Goal: Task Accomplishment & Management: Use online tool/utility

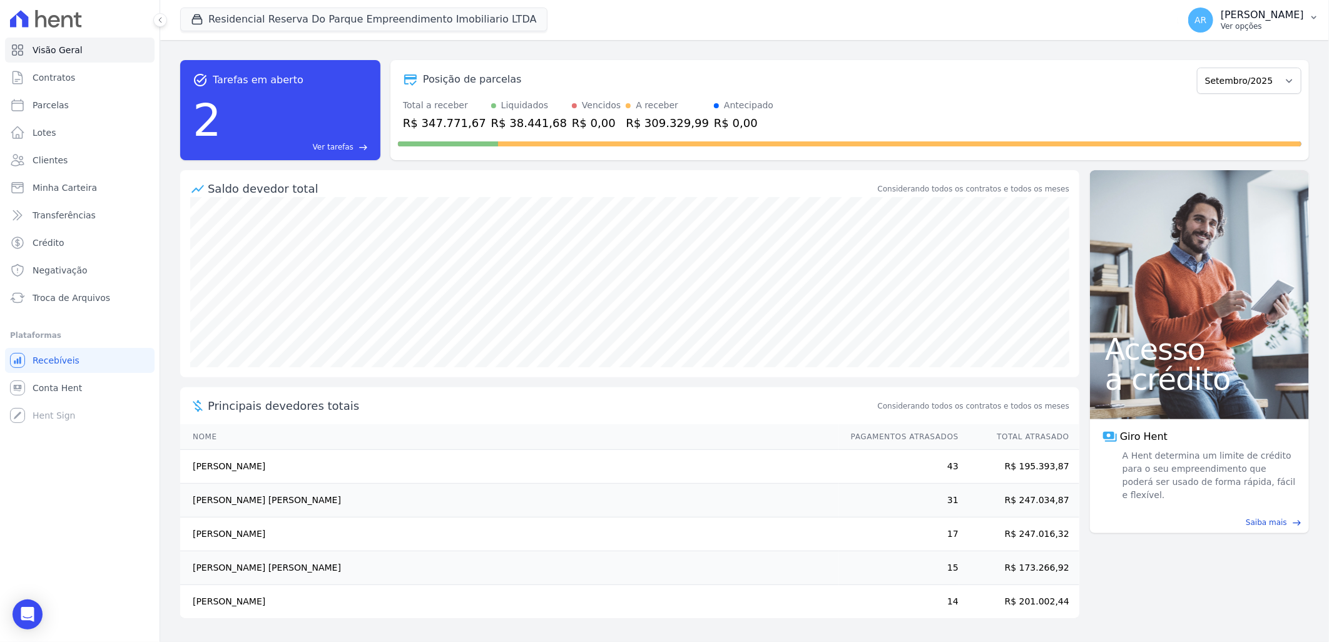
click at [1263, 21] on p "Ver opções" at bounding box center [1262, 26] width 83 height 10
click at [1240, 78] on link "Faturas" at bounding box center [1249, 82] width 160 height 23
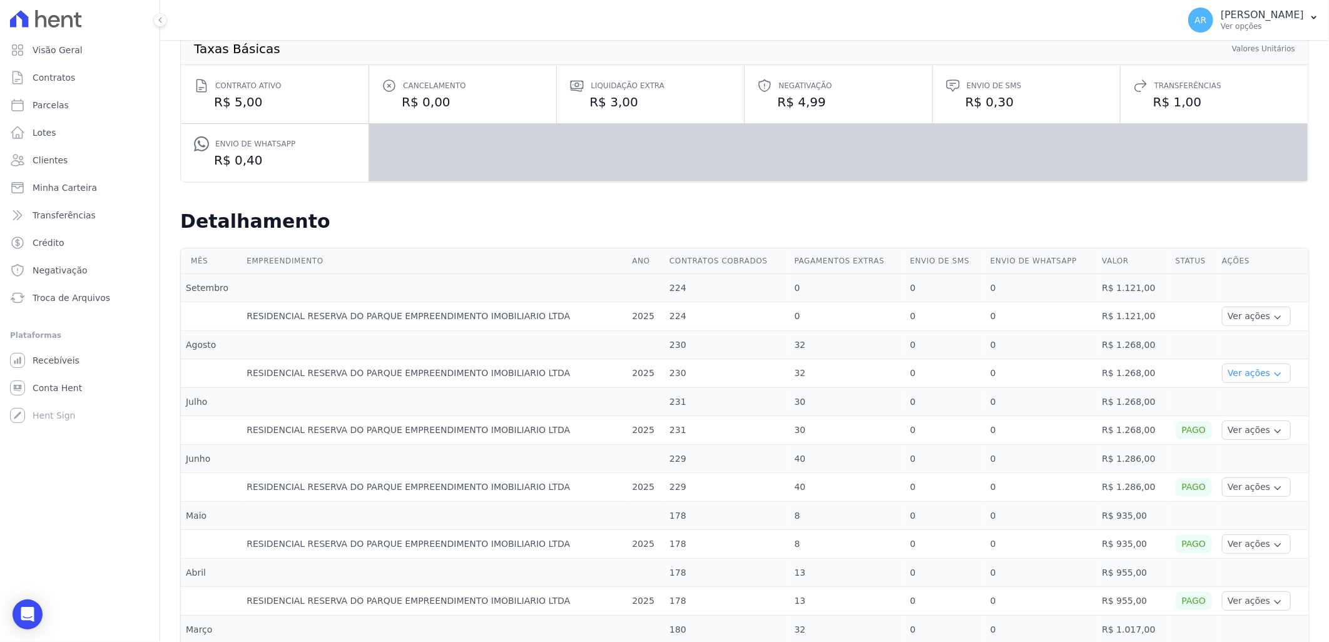
scroll to position [139, 0]
click at [284, 364] on td "RESIDENCIAL RESERVA DO PARQUE EMPREENDIMENTO IMOBILIARIO LTDA" at bounding box center [434, 372] width 385 height 29
click at [1255, 377] on button "Ver ações" at bounding box center [1256, 371] width 69 height 19
click at [1254, 395] on link "Ver detalhes" at bounding box center [1254, 390] width 55 height 13
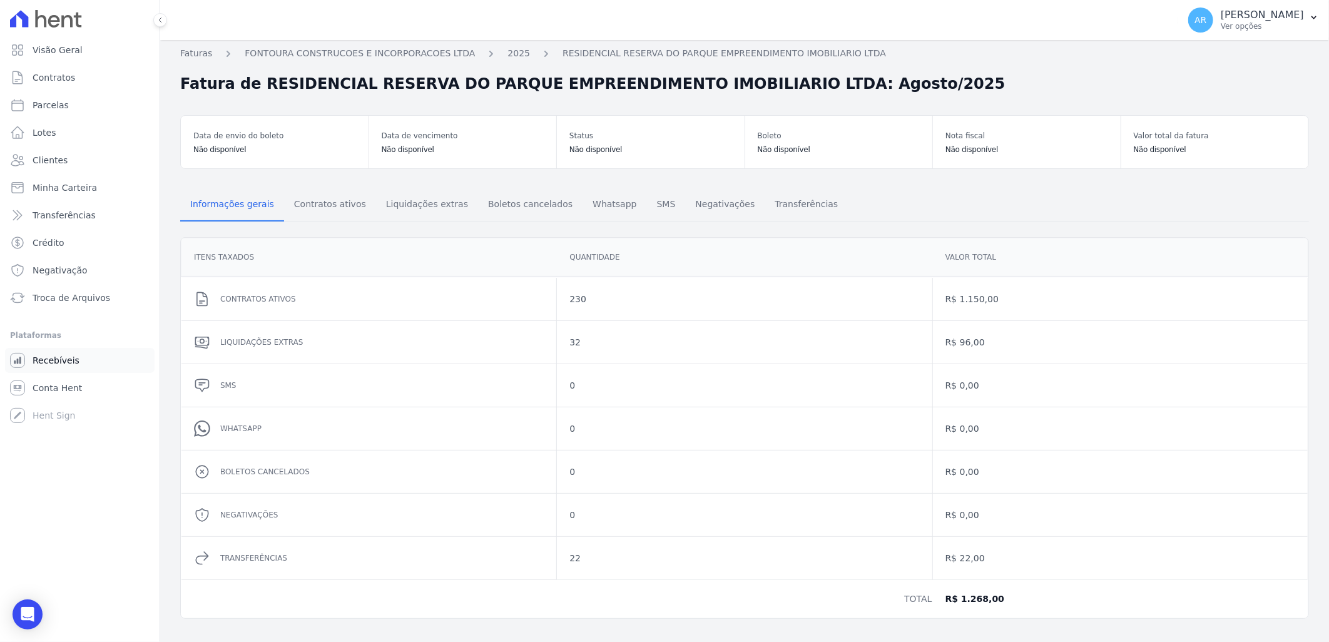
scroll to position [4, 0]
click at [330, 214] on span "Contratos ativos" at bounding box center [330, 203] width 87 height 25
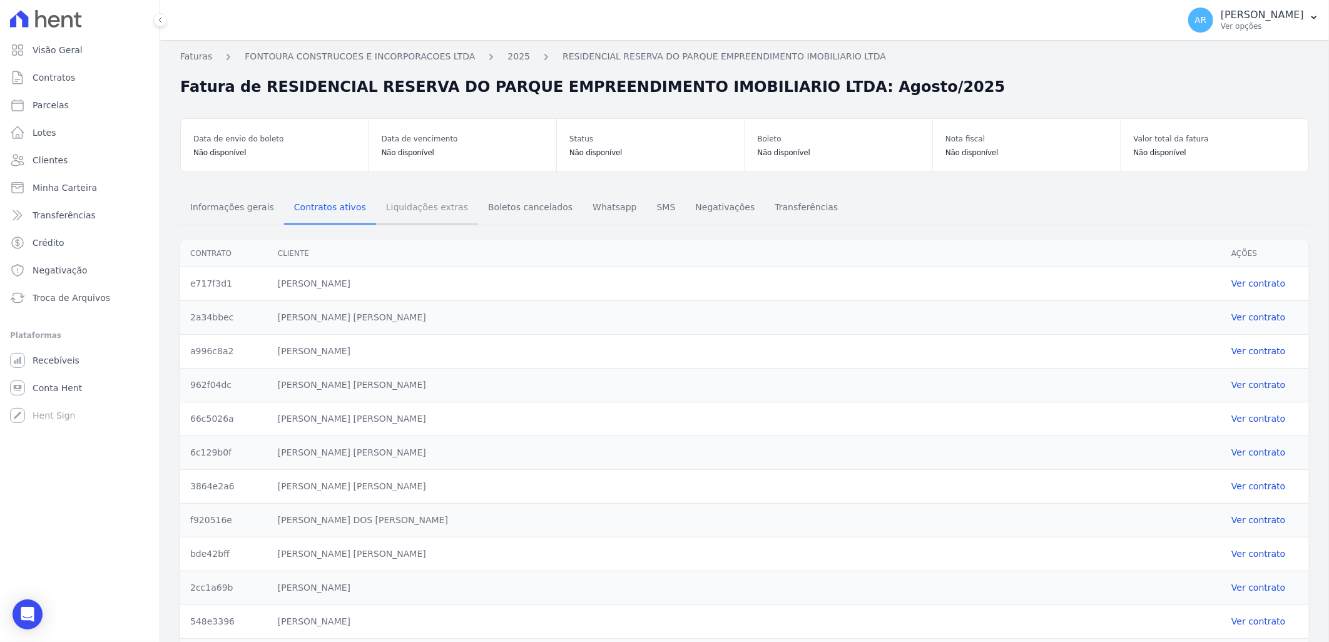
click at [412, 205] on span "Liquidações extras" at bounding box center [427, 207] width 97 height 25
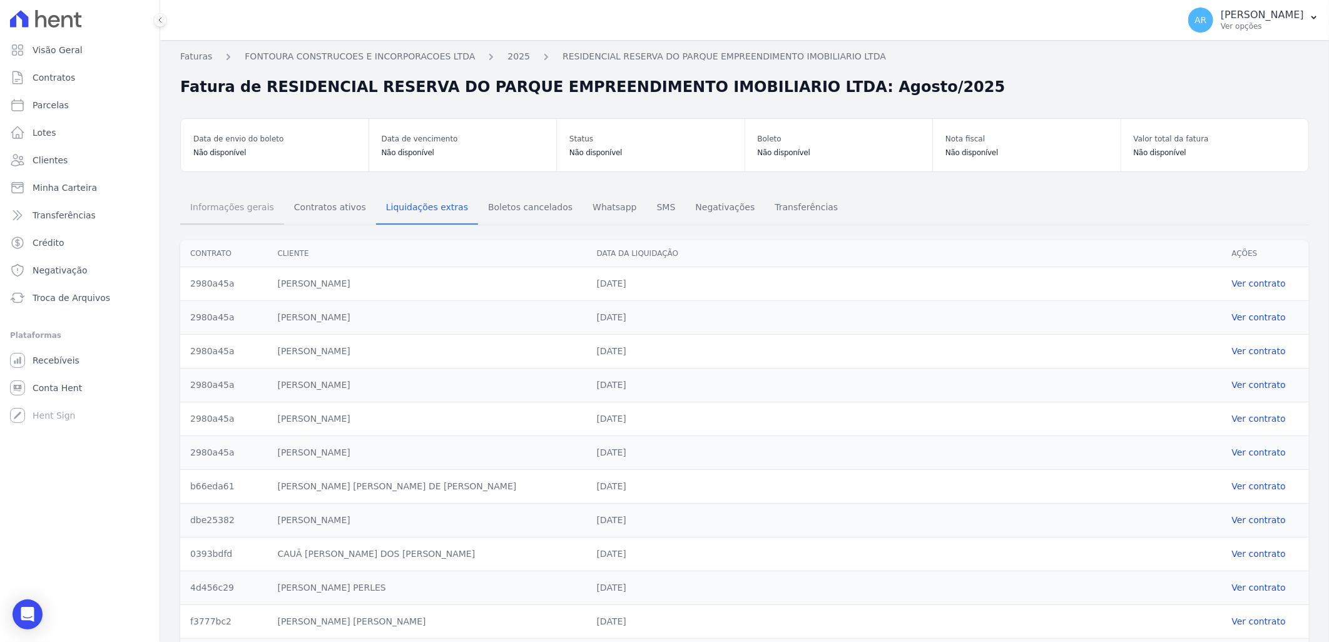
click at [210, 206] on span "Informações gerais" at bounding box center [232, 207] width 99 height 25
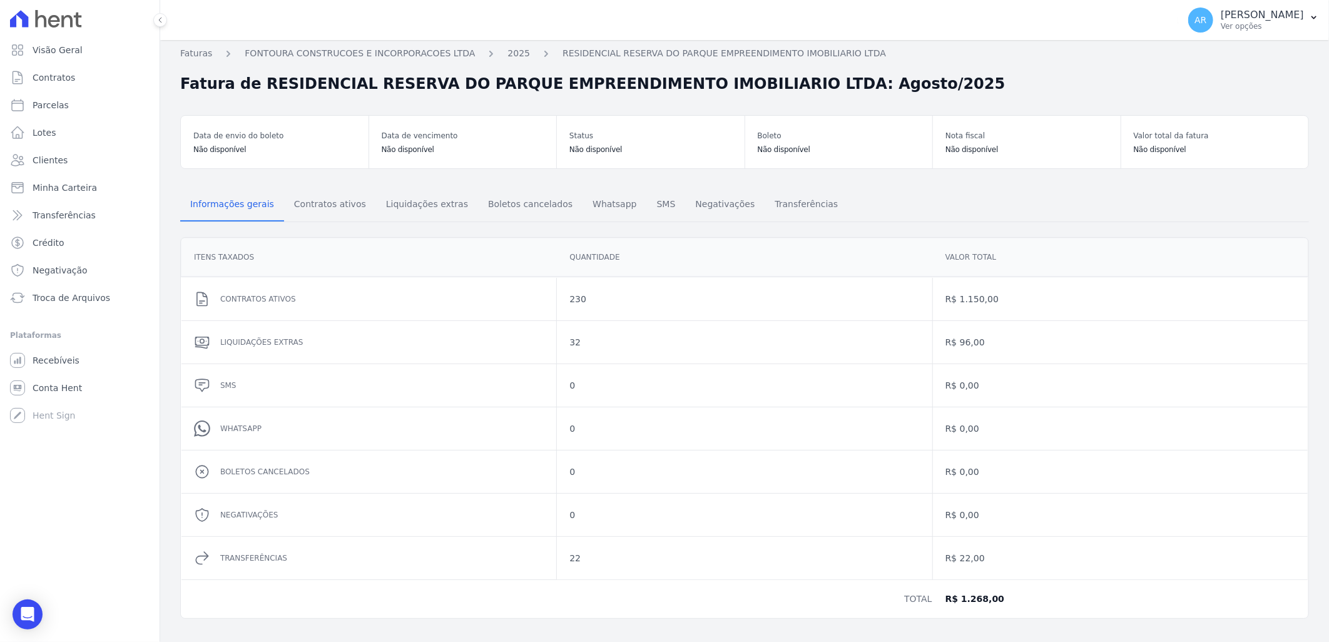
scroll to position [4, 0]
click at [1236, 22] on p "Ver opções" at bounding box center [1262, 26] width 83 height 10
click at [1247, 79] on link "Faturas" at bounding box center [1249, 82] width 160 height 23
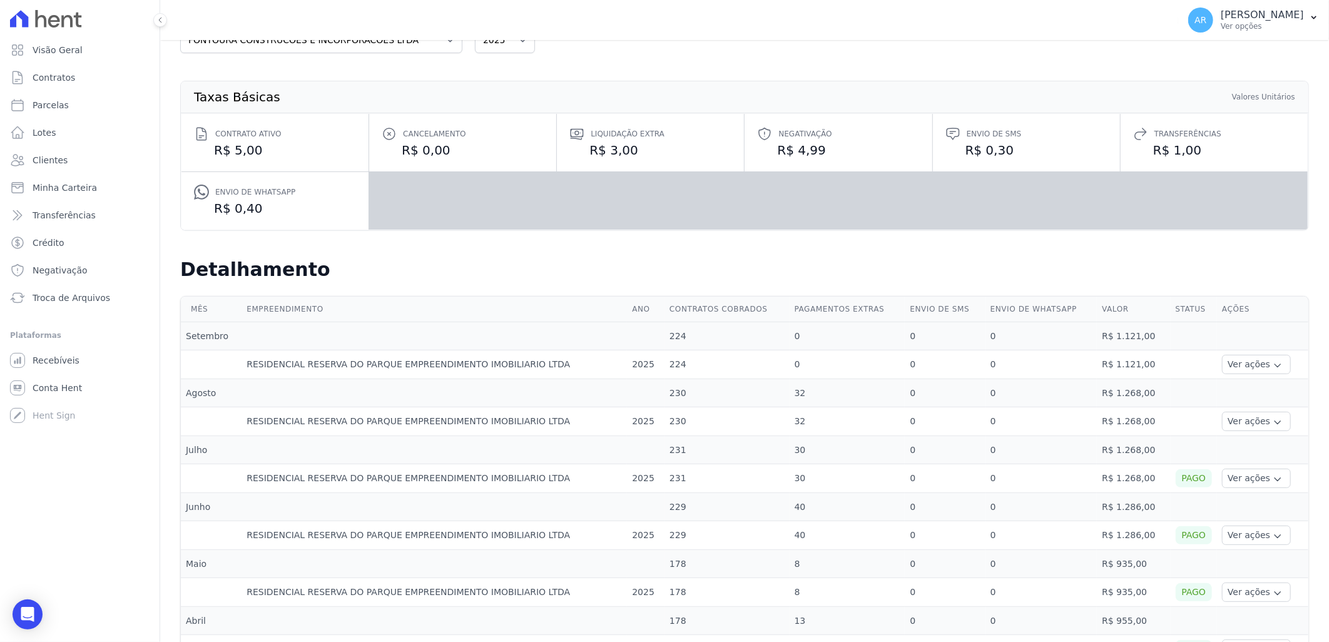
scroll to position [308, 0]
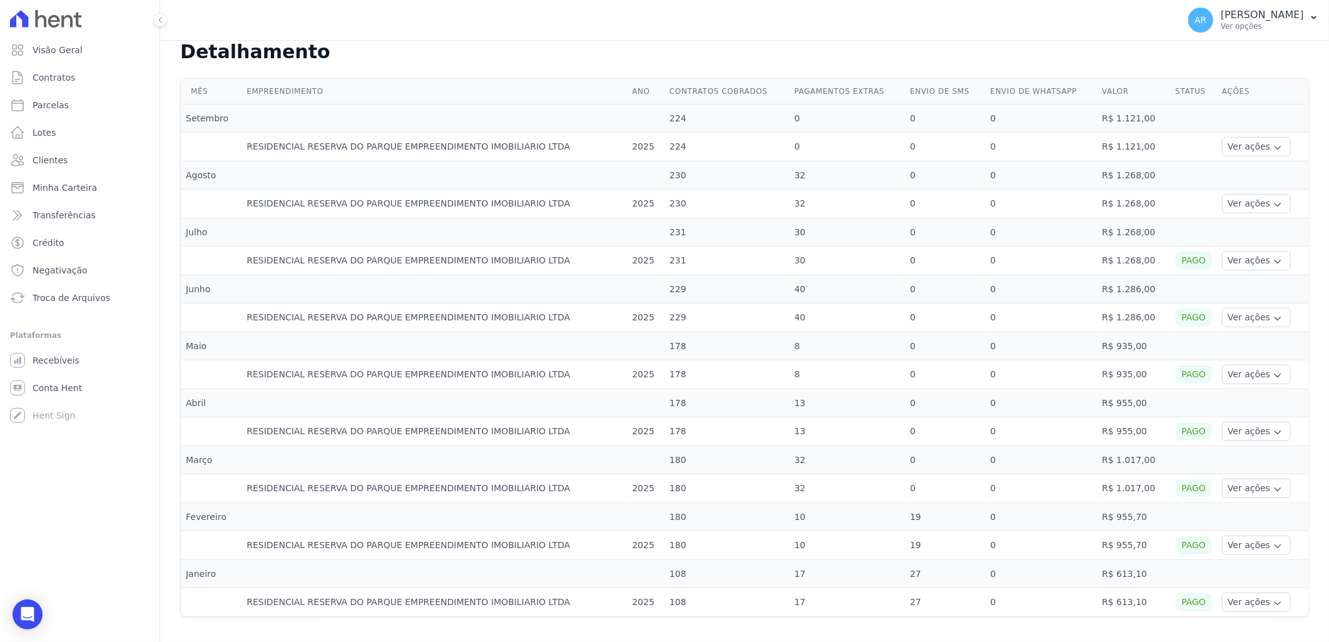
click at [1184, 263] on div "Pago" at bounding box center [1194, 261] width 37 height 18
click at [1239, 372] on button "Ver ações" at bounding box center [1256, 374] width 69 height 19
click at [1231, 197] on button "Ver ações" at bounding box center [1256, 203] width 69 height 19
click at [1231, 198] on button "Ver ações" at bounding box center [1256, 203] width 69 height 19
click at [1235, 151] on button "Ver ações" at bounding box center [1256, 146] width 69 height 19
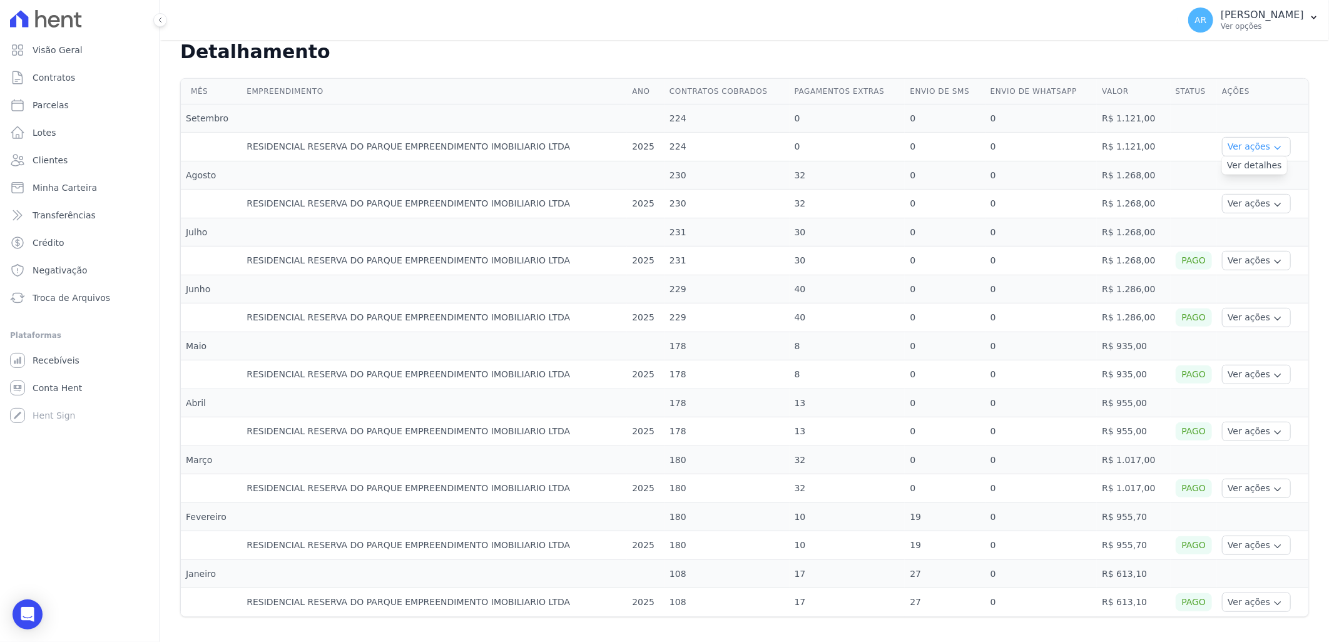
click at [1235, 151] on button "Ver ações" at bounding box center [1256, 146] width 69 height 19
click at [1254, 273] on td "Ver ações Ver detalhes Ver boleto Nota fiscal eletrônica" at bounding box center [1262, 261] width 91 height 29
click at [1253, 263] on button "Ver ações" at bounding box center [1256, 260] width 69 height 19
click at [1236, 197] on button "Ver ações" at bounding box center [1256, 203] width 69 height 19
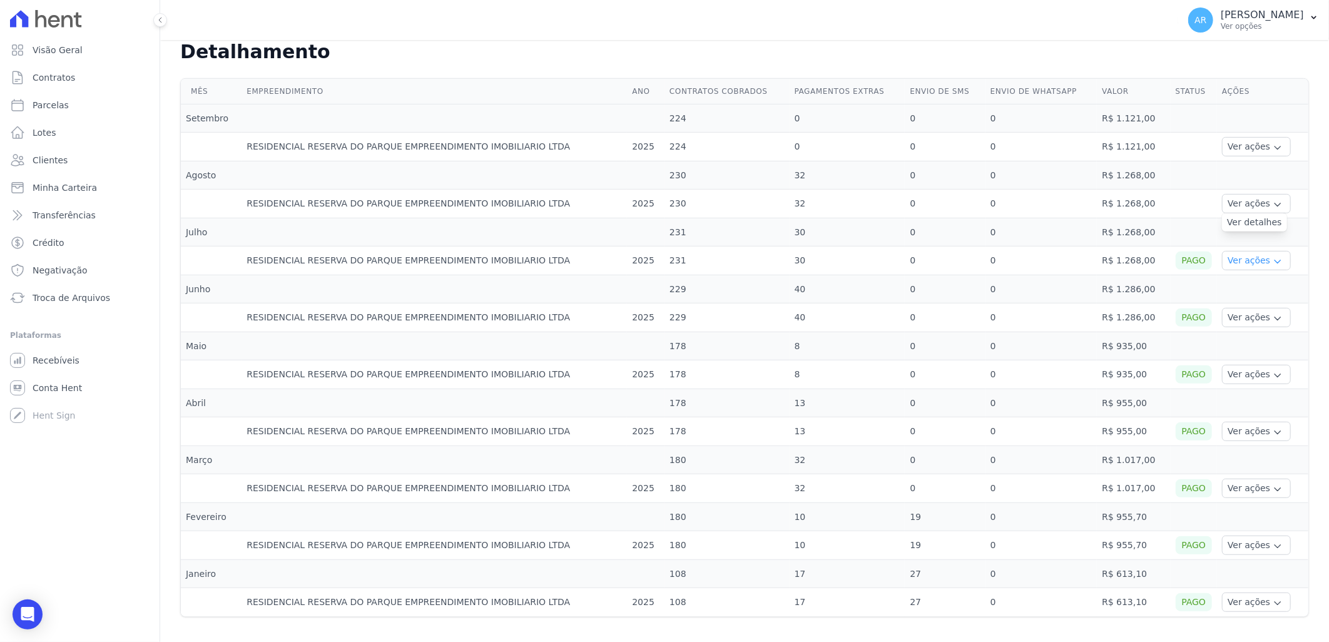
click at [1258, 268] on button "Ver ações" at bounding box center [1256, 260] width 69 height 19
click at [1246, 205] on button "Ver ações" at bounding box center [1256, 203] width 69 height 19
click at [1280, 208] on div "Ver ações Ver detalhes" at bounding box center [1262, 203] width 81 height 19
click at [1281, 205] on div "Ver ações Ver detalhes" at bounding box center [1262, 203] width 81 height 19
click at [1253, 201] on button "Ver ações" at bounding box center [1256, 203] width 69 height 19
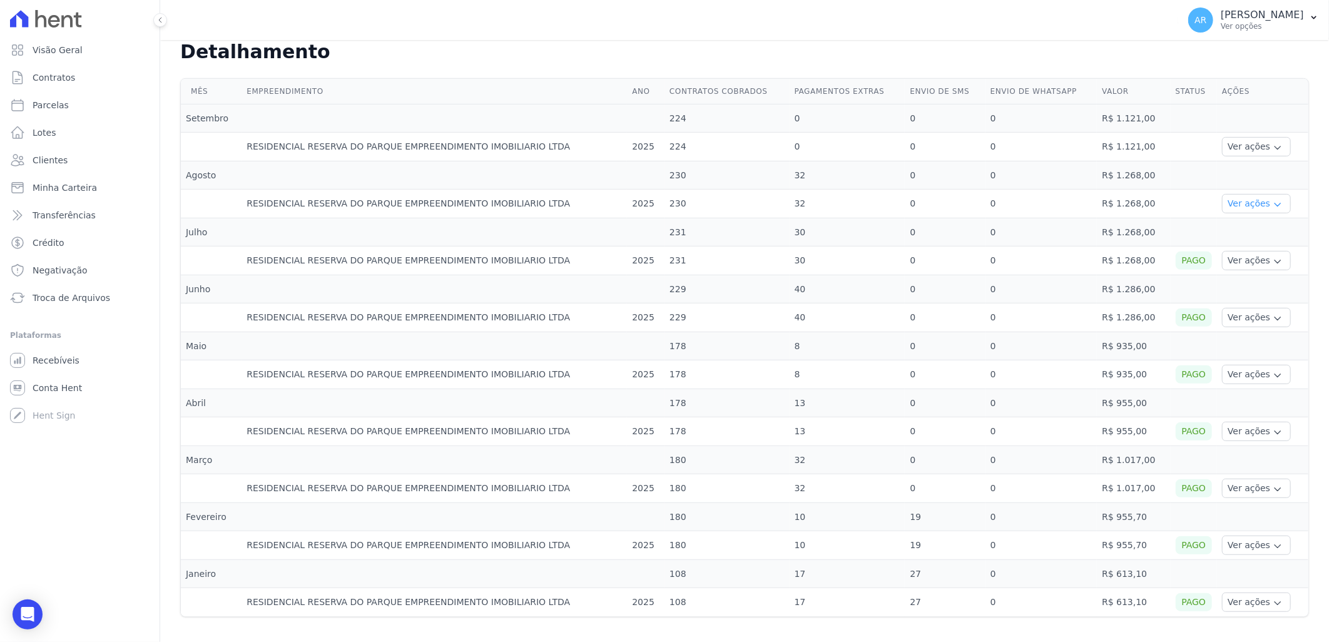
click at [1273, 203] on icon "button" at bounding box center [1278, 205] width 10 height 10
click at [1248, 265] on button "Ver ações" at bounding box center [1256, 260] width 69 height 19
click at [1256, 369] on button "Ver ações" at bounding box center [1256, 374] width 69 height 19
click at [1239, 211] on button "Ver ações" at bounding box center [1256, 203] width 69 height 19
click at [1241, 221] on link "Ver detalhes" at bounding box center [1254, 222] width 55 height 13
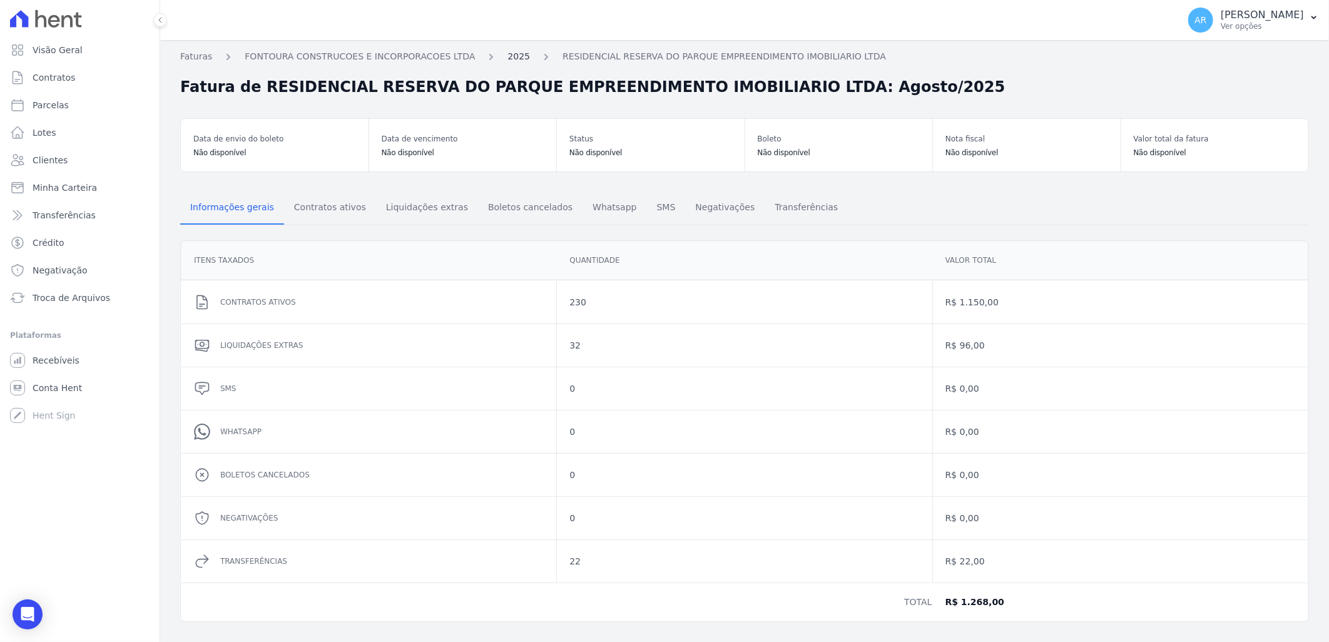
click at [507, 57] on link "2025" at bounding box center [518, 56] width 23 height 13
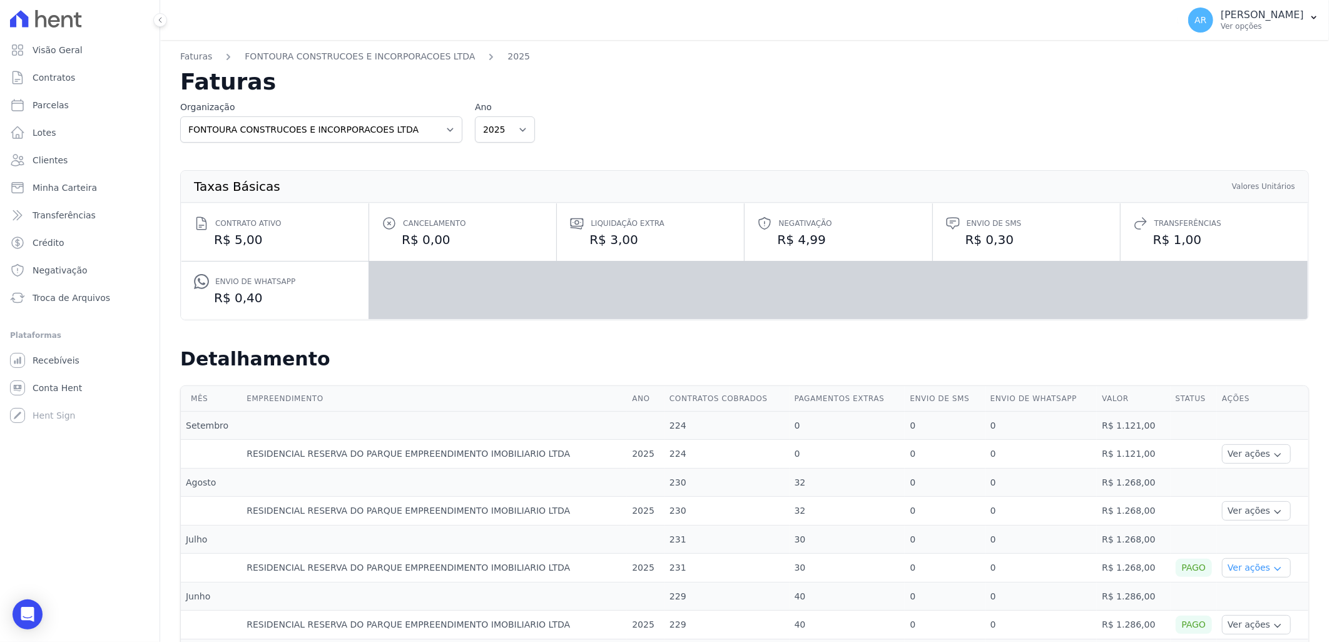
click at [1233, 574] on button "Ver ações" at bounding box center [1256, 567] width 69 height 19
click at [1231, 509] on button "Ver ações" at bounding box center [1256, 510] width 69 height 19
click at [1275, 396] on th "Ações" at bounding box center [1262, 399] width 91 height 26
click at [1240, 512] on button "Ver ações" at bounding box center [1256, 510] width 69 height 19
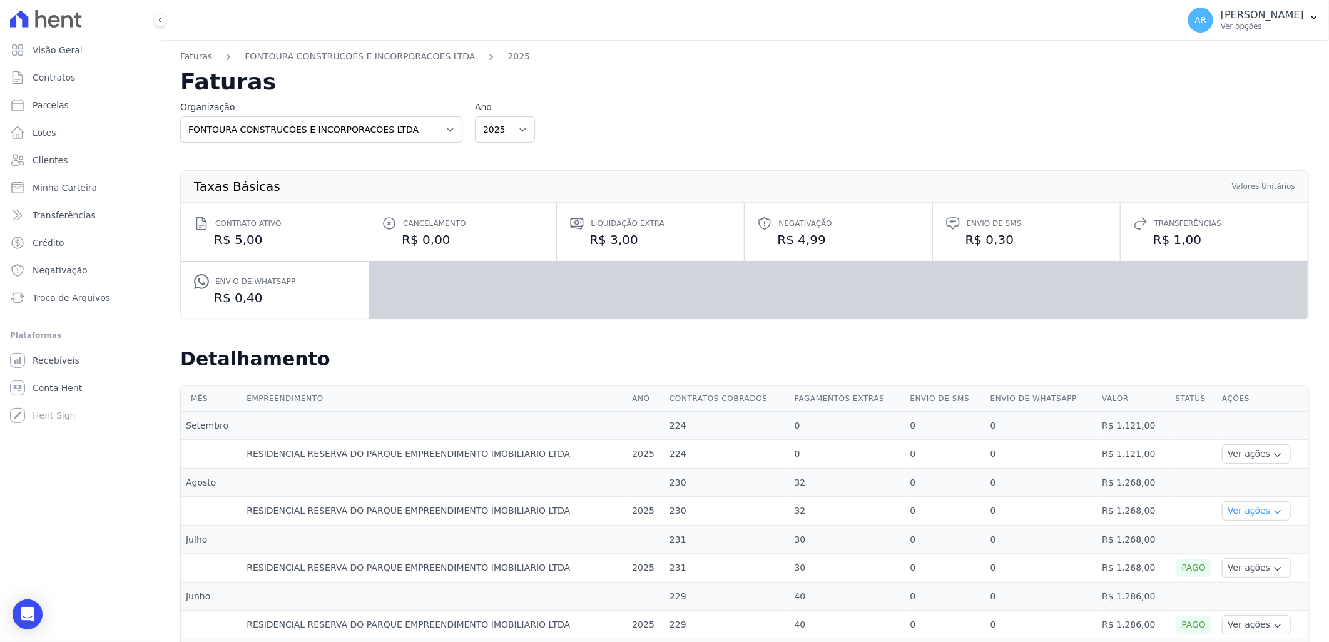
drag, startPoint x: 1213, startPoint y: 517, endPoint x: 1253, endPoint y: 516, distance: 40.1
click at [1222, 517] on button "Ver ações" at bounding box center [1256, 510] width 69 height 19
drag, startPoint x: 1246, startPoint y: 511, endPoint x: 588, endPoint y: 409, distance: 665.5
click at [1242, 509] on button "Ver ações" at bounding box center [1256, 510] width 69 height 19
click at [66, 360] on span "Recebíveis" at bounding box center [56, 360] width 47 height 13
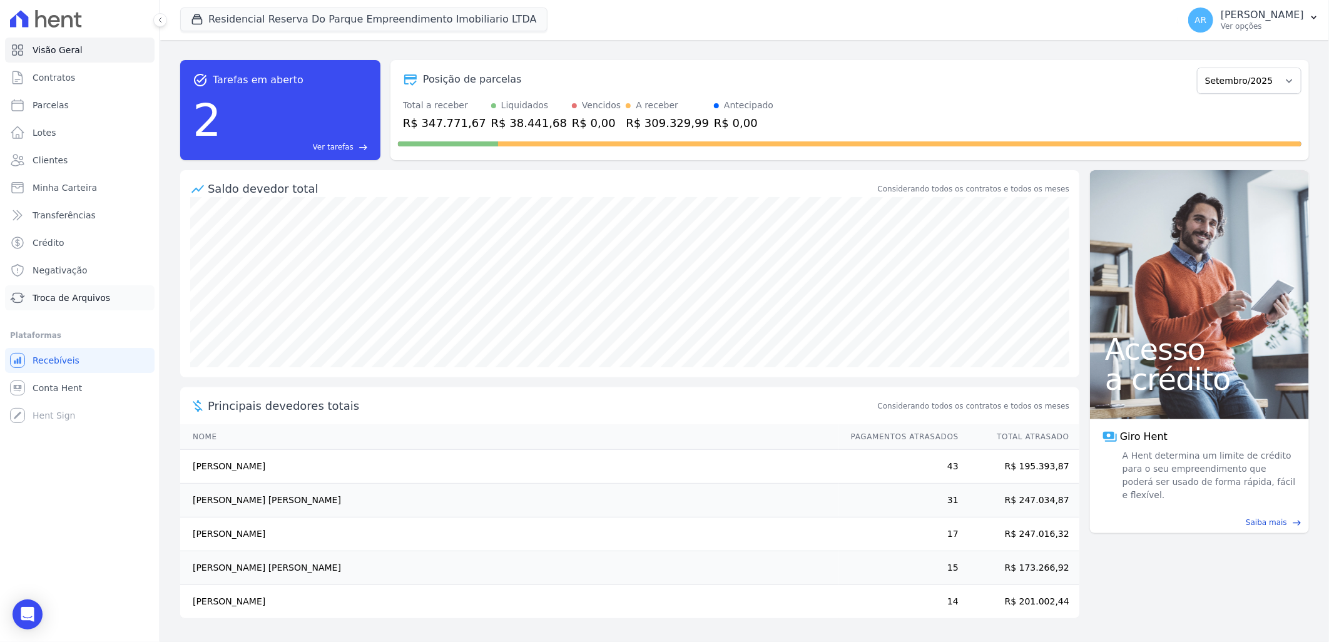
click at [94, 297] on span "Troca de Arquivos" at bounding box center [72, 298] width 78 height 13
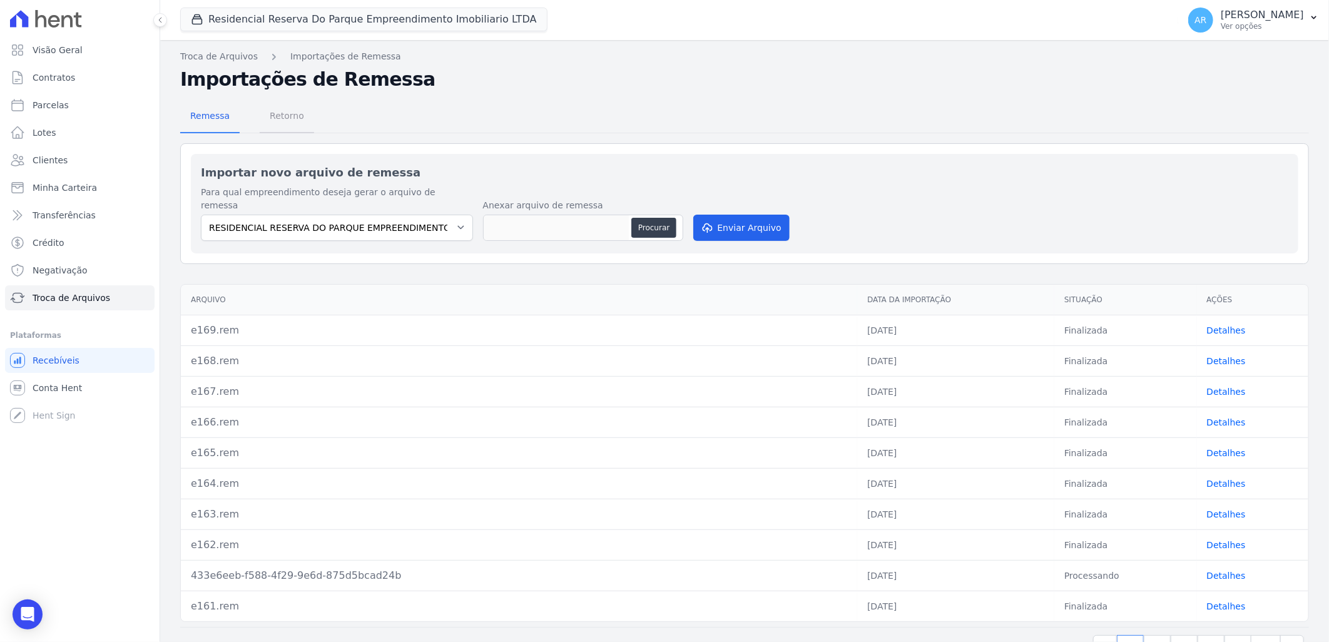
click at [288, 113] on span "Retorno" at bounding box center [286, 115] width 49 height 25
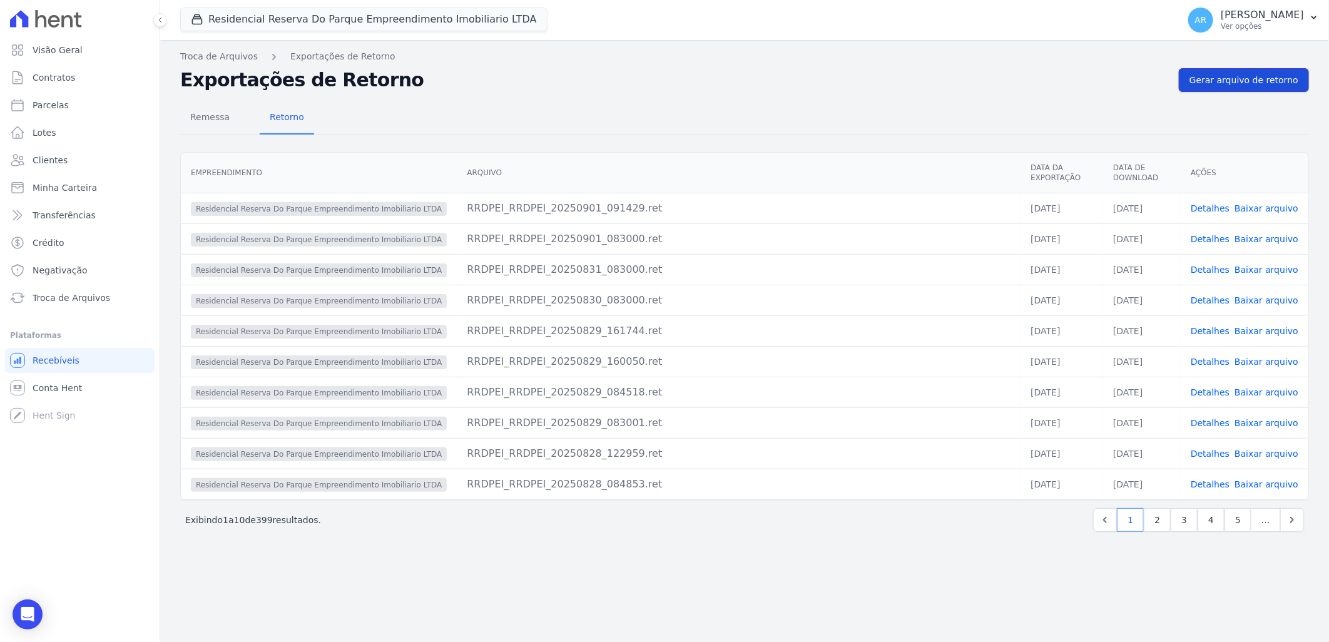
click at [1267, 84] on span "Gerar arquivo de retorno" at bounding box center [1243, 80] width 109 height 13
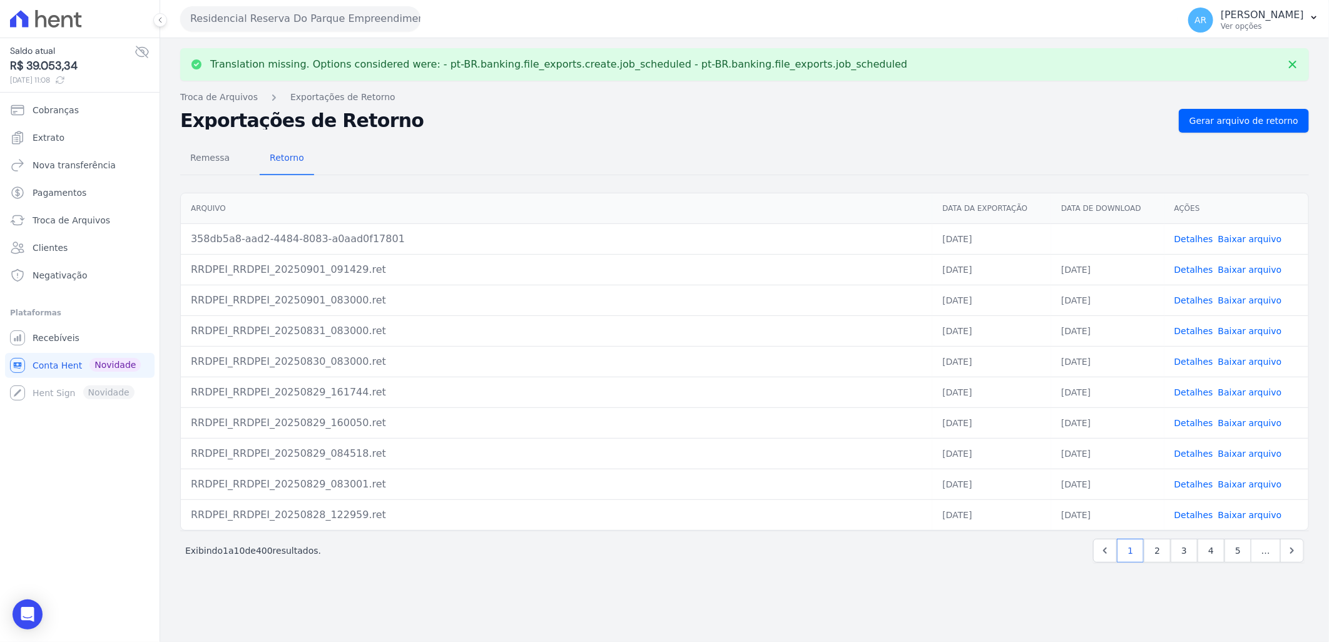
click at [1253, 241] on link "Baixar arquivo" at bounding box center [1250, 239] width 64 height 10
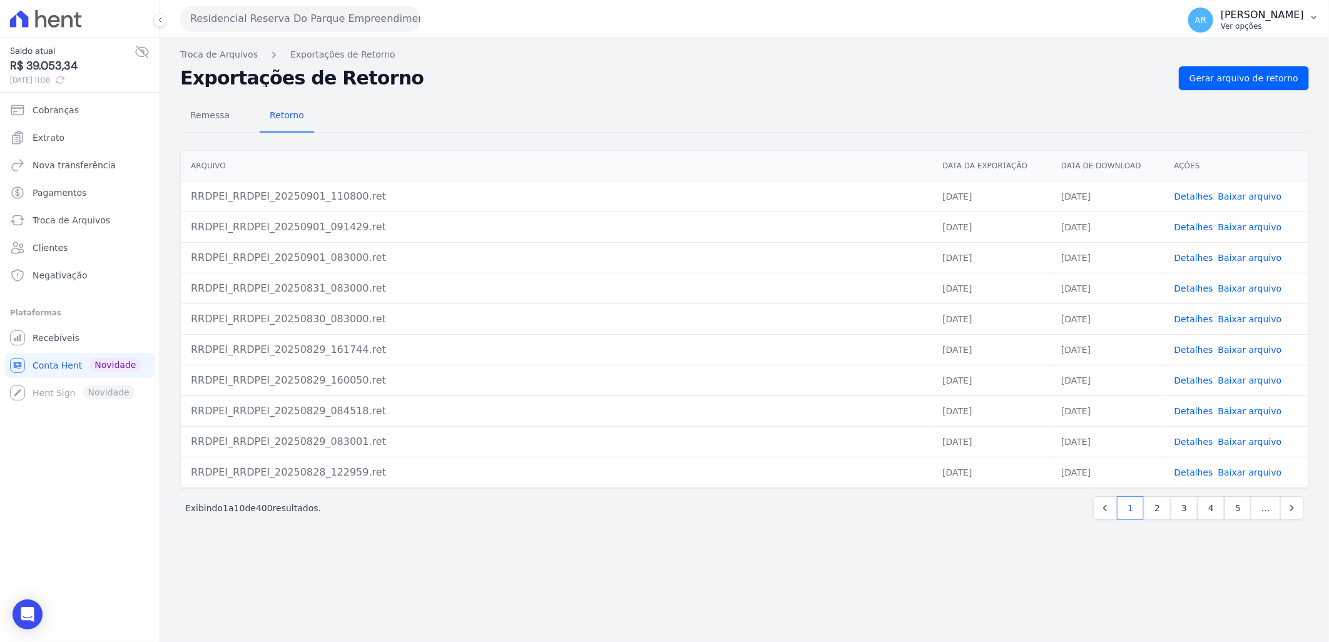
click at [1259, 19] on p "[PERSON_NAME]" at bounding box center [1262, 15] width 83 height 13
click at [1233, 18] on p "[PERSON_NAME]" at bounding box center [1262, 15] width 83 height 13
click at [54, 339] on span "Recebíveis" at bounding box center [56, 338] width 47 height 13
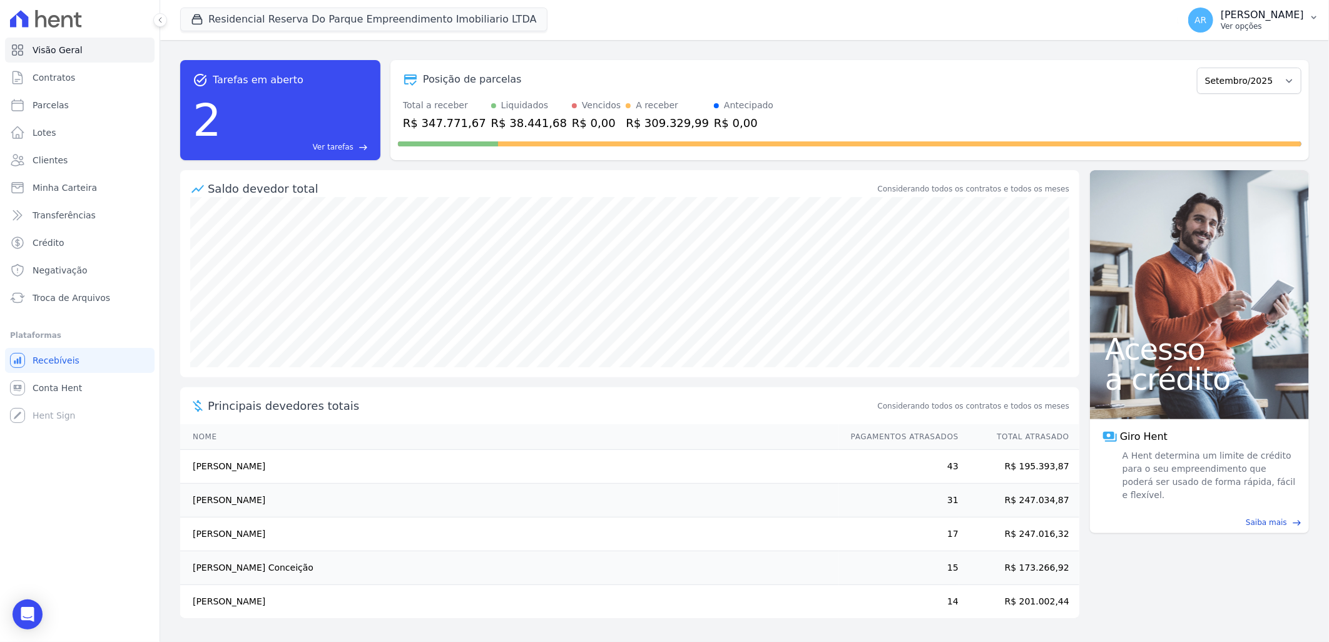
click at [1256, 34] on button "AR Artur Reis Nunes Ver opções" at bounding box center [1253, 20] width 151 height 35
click at [1209, 88] on link "Faturas" at bounding box center [1249, 82] width 160 height 23
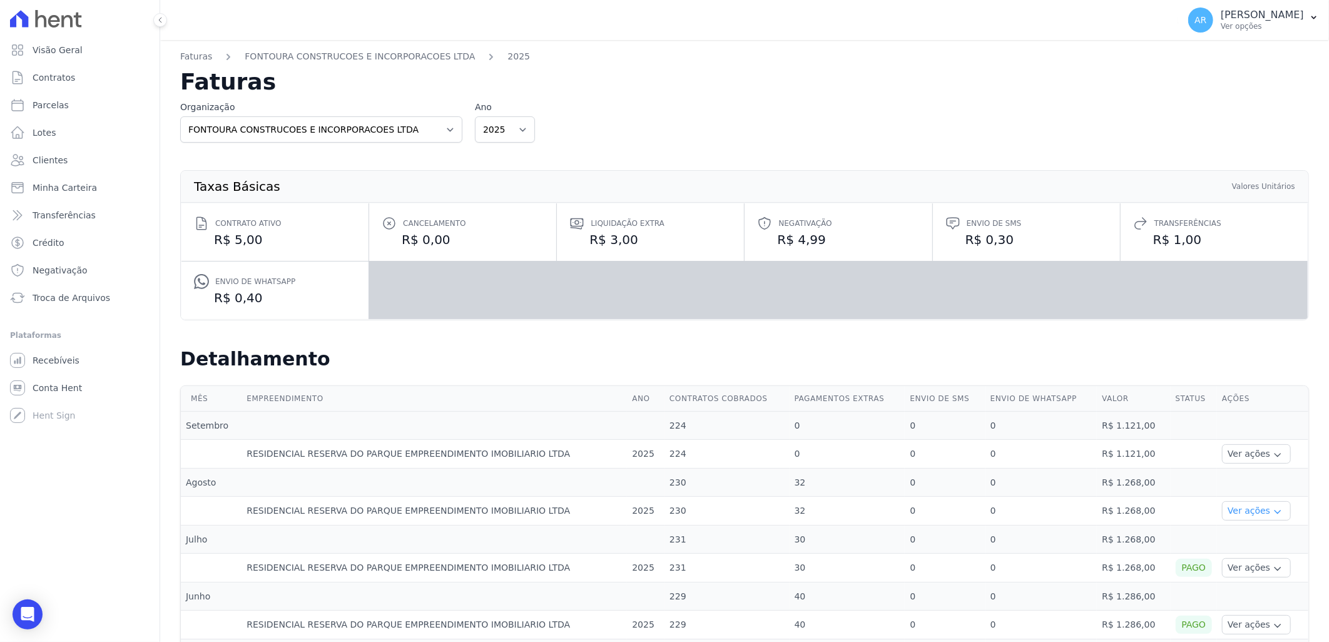
click at [1246, 509] on button "Ver ações" at bounding box center [1256, 510] width 69 height 19
click at [1240, 455] on button "Ver ações" at bounding box center [1256, 453] width 69 height 19
click at [1234, 514] on button "Ver ações" at bounding box center [1256, 510] width 69 height 19
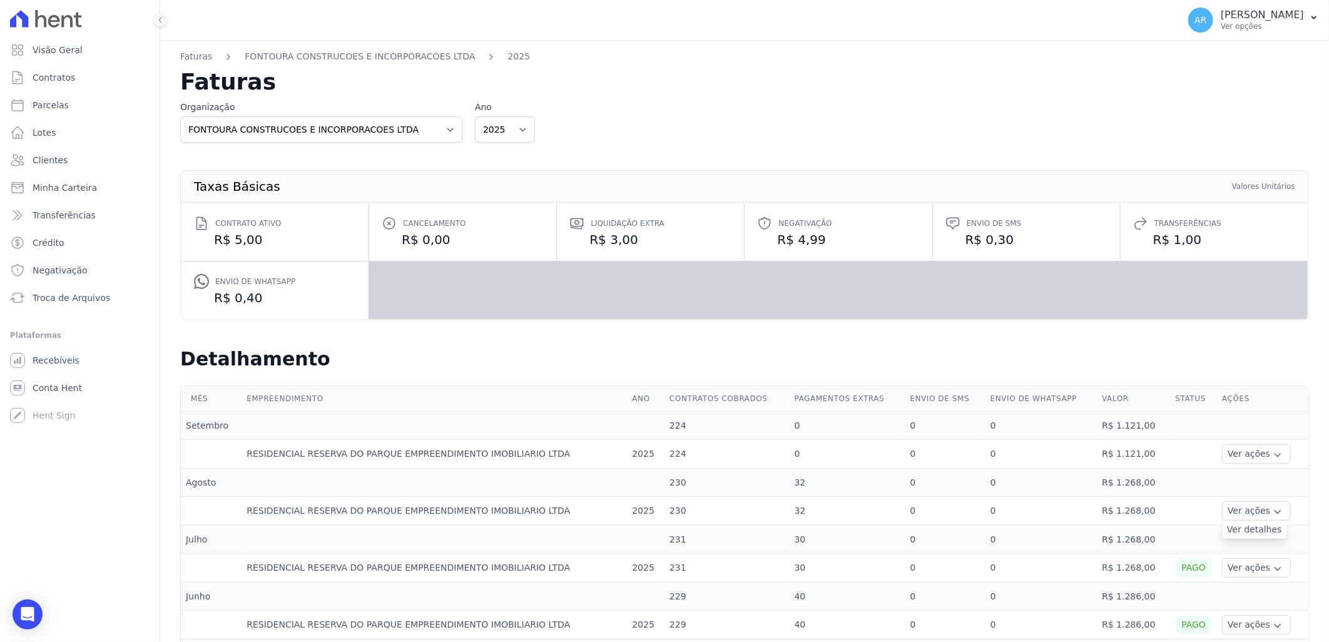
click at [1184, 499] on td at bounding box center [1194, 511] width 47 height 29
click at [1236, 514] on button "Ver ações" at bounding box center [1256, 510] width 69 height 19
